Goal: Information Seeking & Learning: Learn about a topic

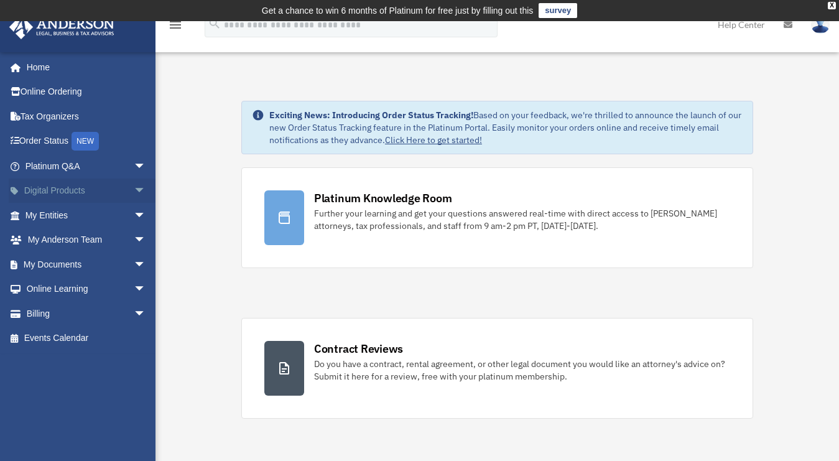
click at [134, 192] on span "arrow_drop_down" at bounding box center [146, 192] width 25 height 26
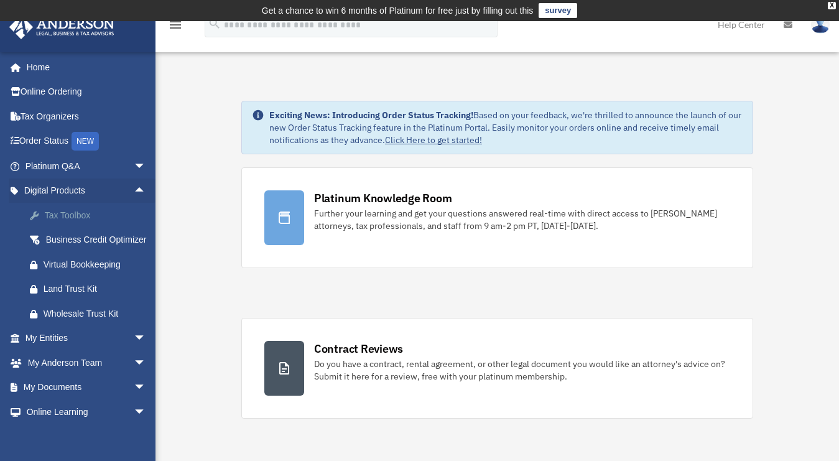
click at [71, 213] on div "Tax Toolbox" at bounding box center [97, 216] width 106 height 16
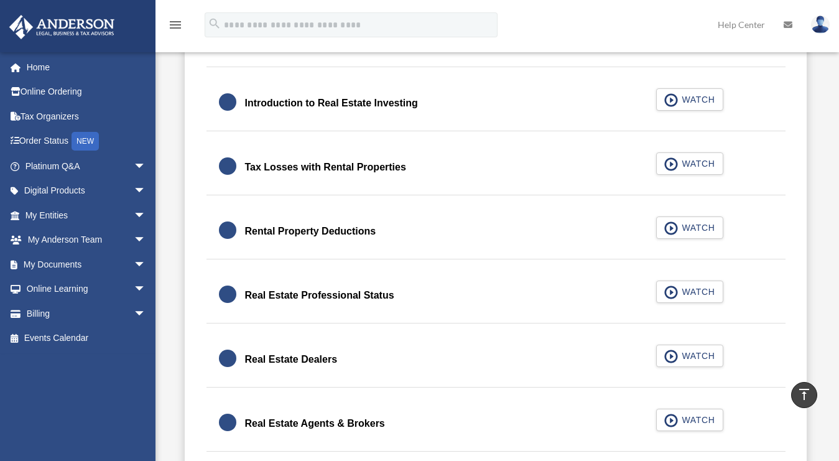
scroll to position [859, 0]
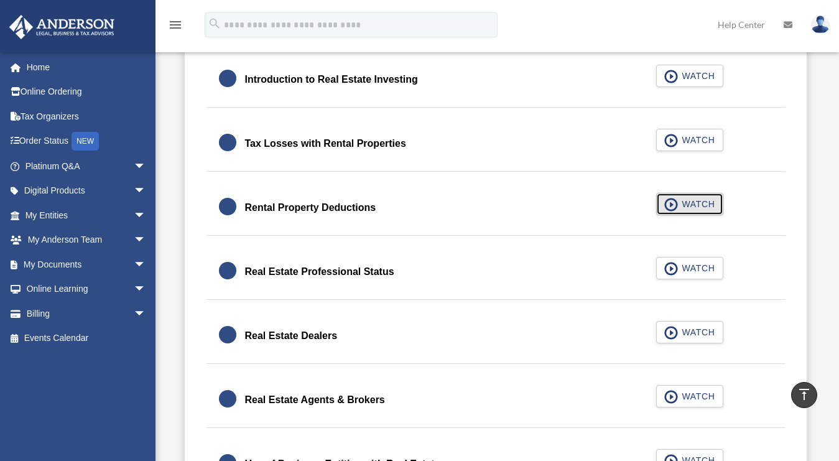
click at [678, 202] on span "WATCH" at bounding box center [696, 204] width 37 height 12
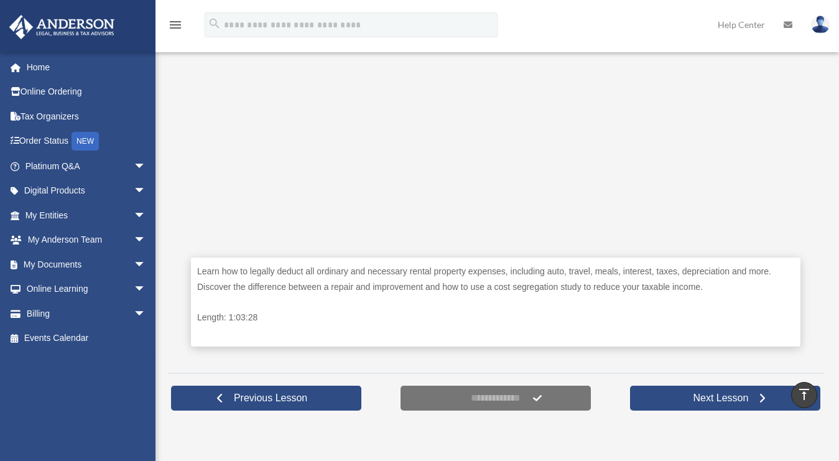
scroll to position [332, 0]
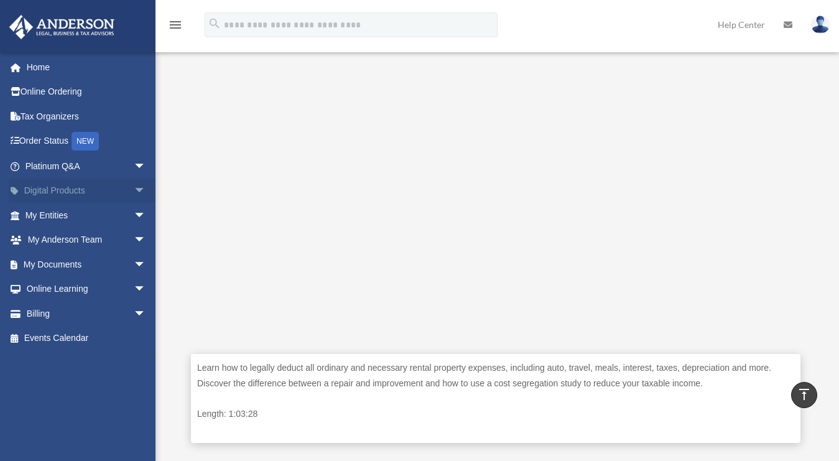
click at [134, 190] on span "arrow_drop_down" at bounding box center [146, 192] width 25 height 26
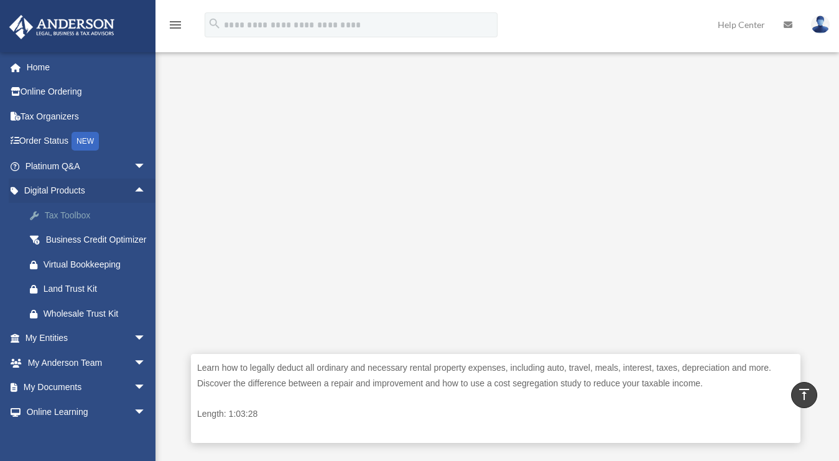
click at [96, 214] on div "Tax Toolbox" at bounding box center [97, 216] width 106 height 16
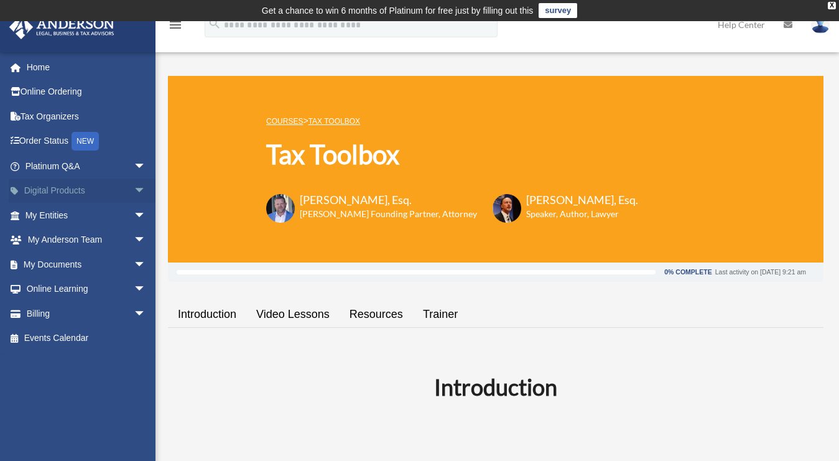
click at [134, 189] on span "arrow_drop_down" at bounding box center [146, 192] width 25 height 26
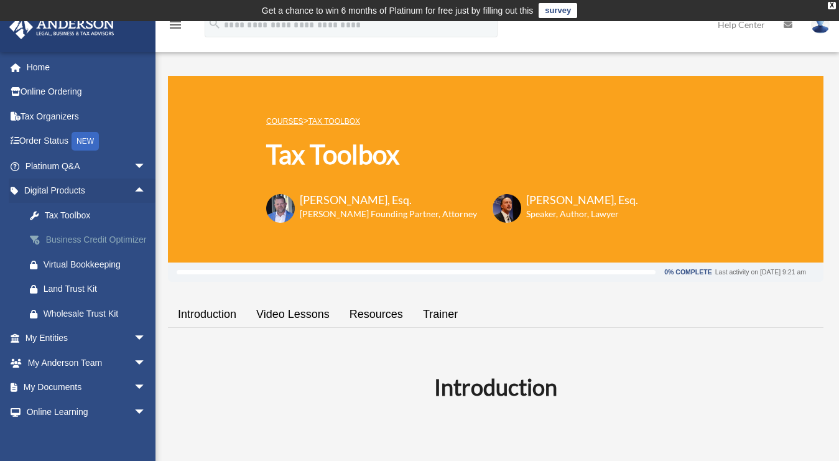
click at [85, 244] on div "Business Credit Optimizer" at bounding box center [97, 240] width 106 height 16
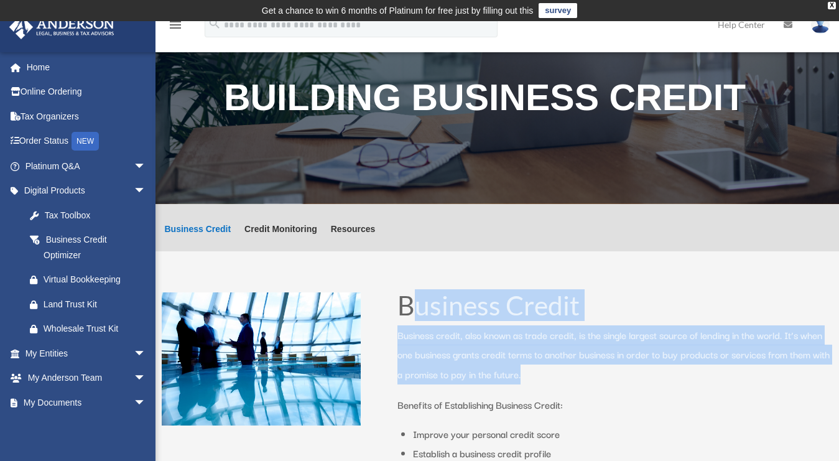
drag, startPoint x: 422, startPoint y: 310, endPoint x: 599, endPoint y: 384, distance: 191.6
click at [599, 384] on div "Business Credit Business credit, also known as trade credit, is the single larg…" at bounding box center [616, 432] width 436 height 280
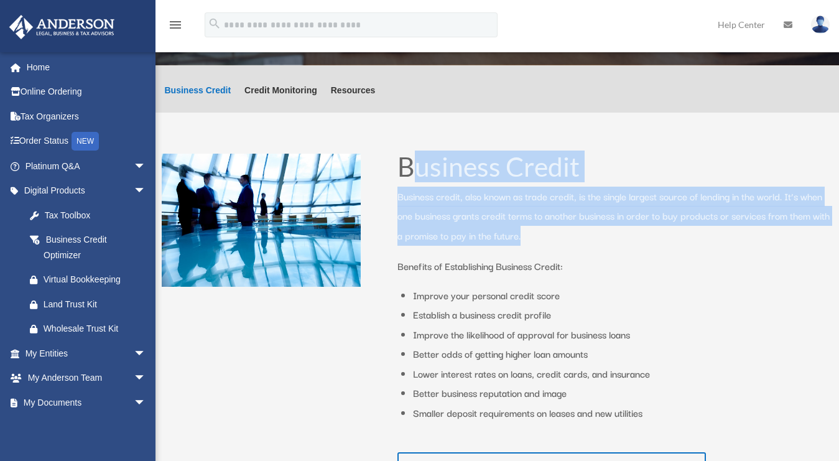
scroll to position [276, 0]
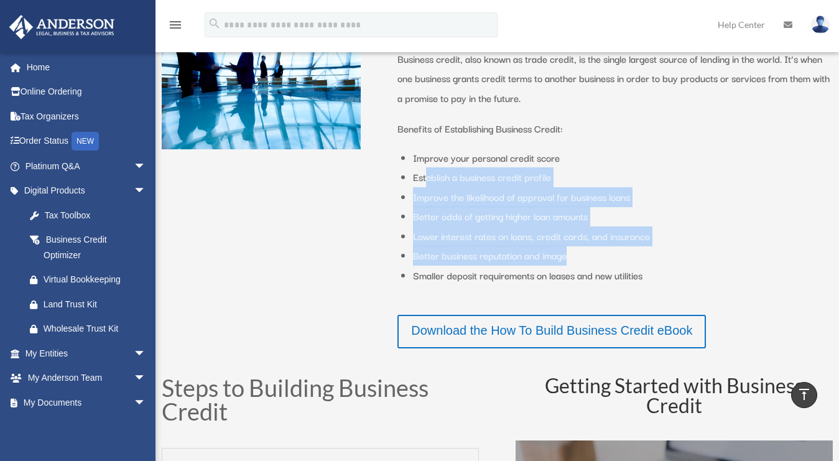
drag, startPoint x: 426, startPoint y: 181, endPoint x: 658, endPoint y: 253, distance: 242.3
click at [658, 253] on ul "Improve your personal credit score Establish a business credit profile Improve …" at bounding box center [623, 222] width 420 height 149
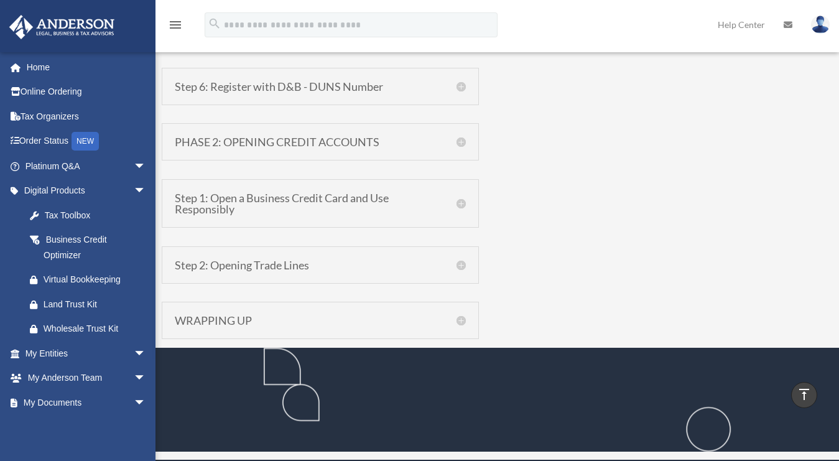
scroll to position [1133, 0]
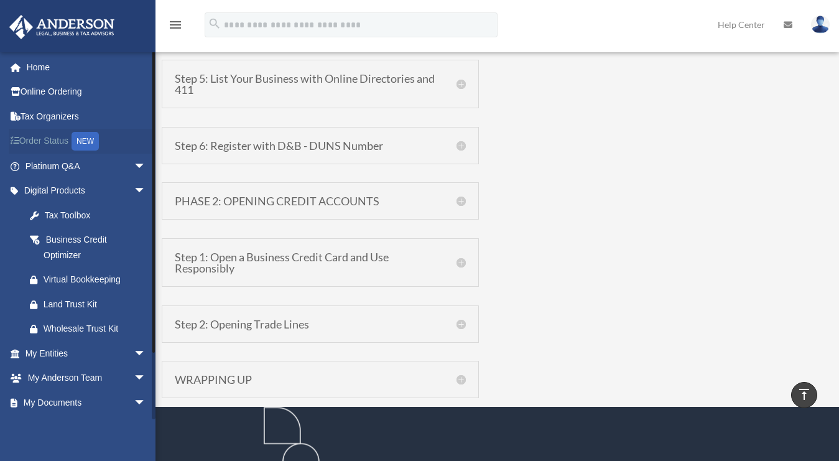
click at [48, 138] on link "Order Status NEW" at bounding box center [87, 142] width 156 height 26
